Goal: Transaction & Acquisition: Purchase product/service

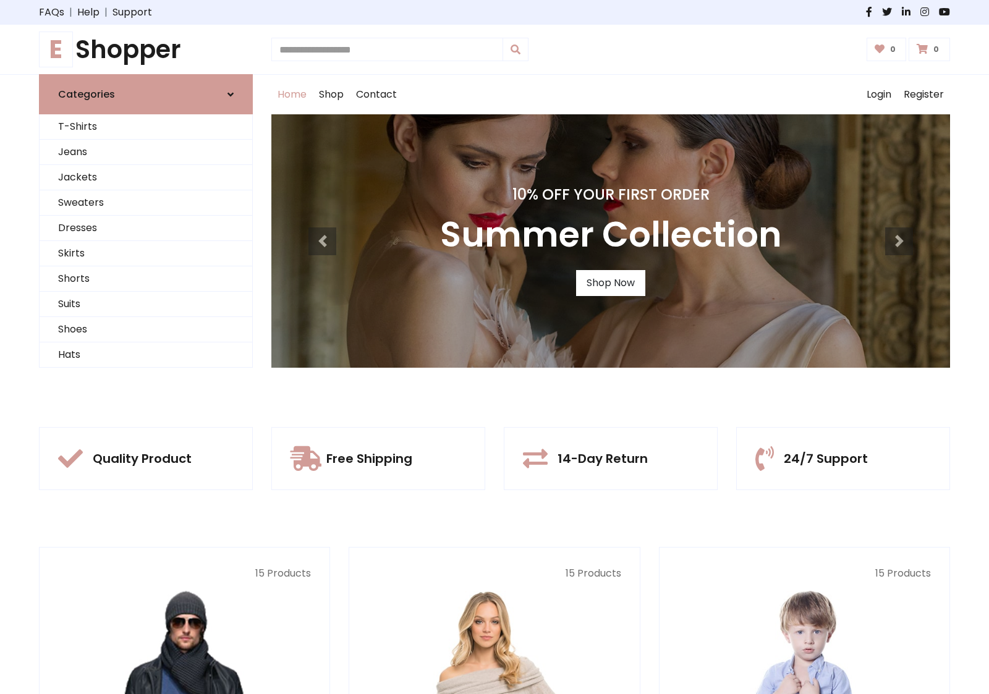
click at [494, 347] on div "10% Off Your First Order Summer Collection Shop Now" at bounding box center [610, 240] width 678 height 253
click at [610, 282] on link "Shop Now" at bounding box center [610, 283] width 69 height 26
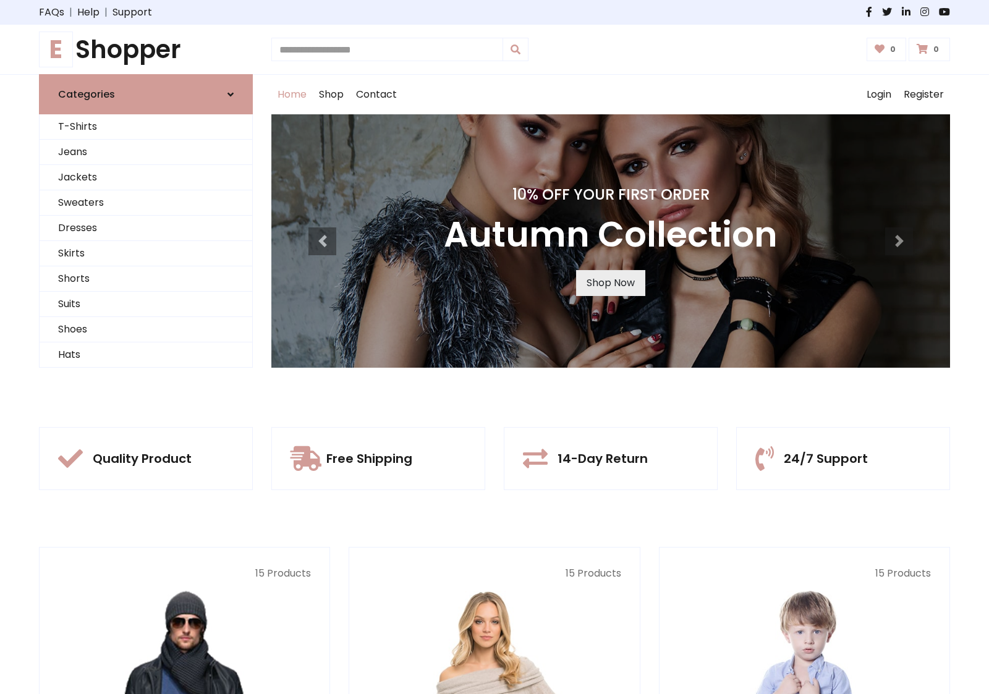
click at [610, 282] on link "Shop Now" at bounding box center [610, 283] width 69 height 26
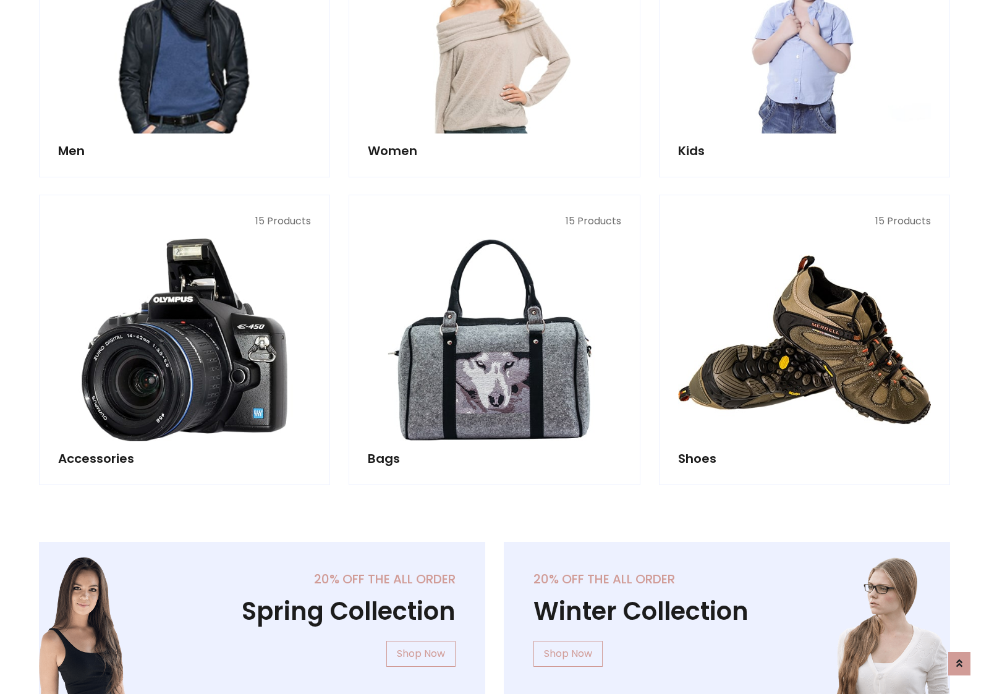
scroll to position [1232, 0]
